Goal: Navigation & Orientation: Find specific page/section

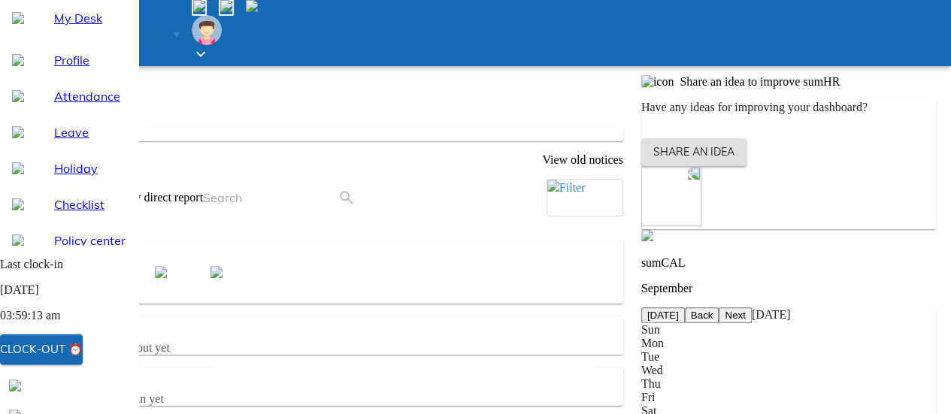
scroll to position [104, 0]
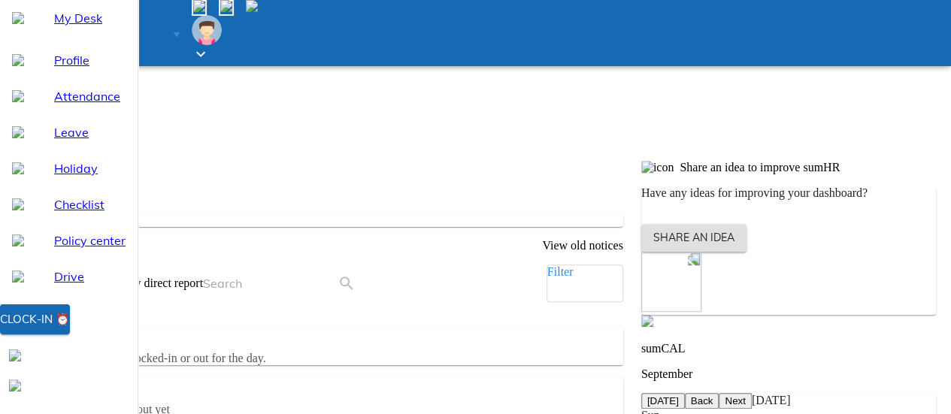
scroll to position [376, 0]
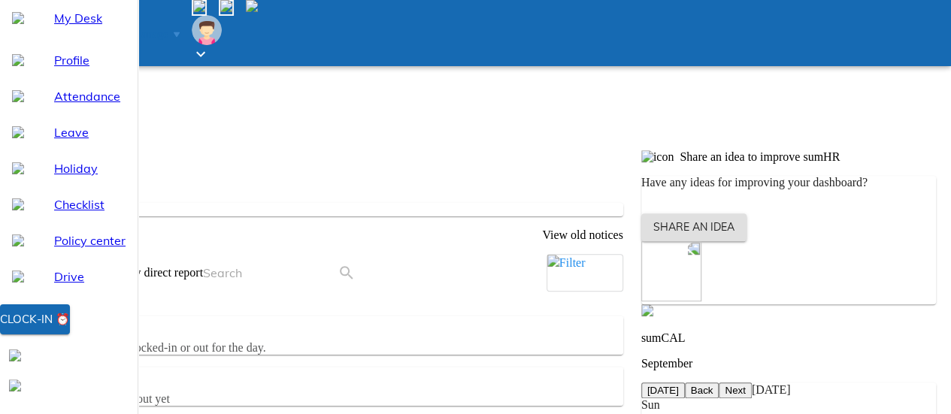
drag, startPoint x: 499, startPoint y: 265, endPoint x: 477, endPoint y: 254, distance: 25.2
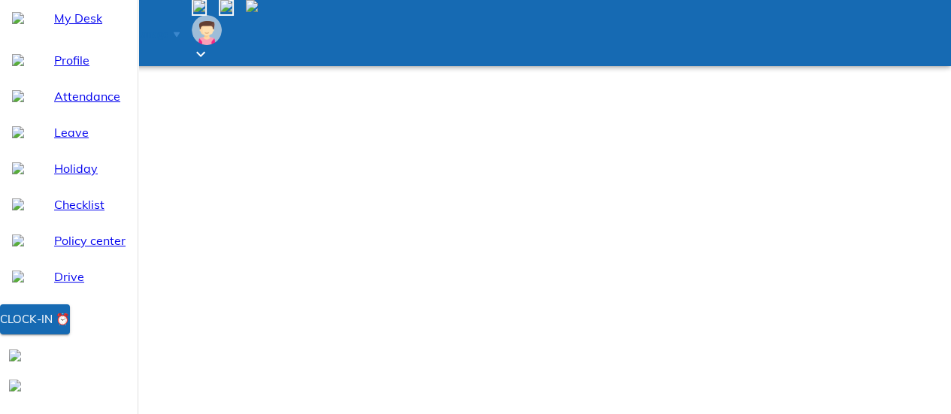
scroll to position [157, 0]
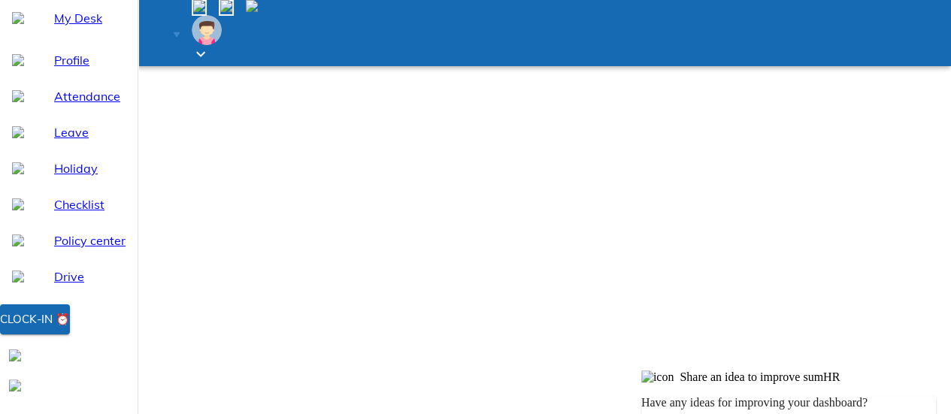
scroll to position [157, 0]
